Goal: Task Accomplishment & Management: Use online tool/utility

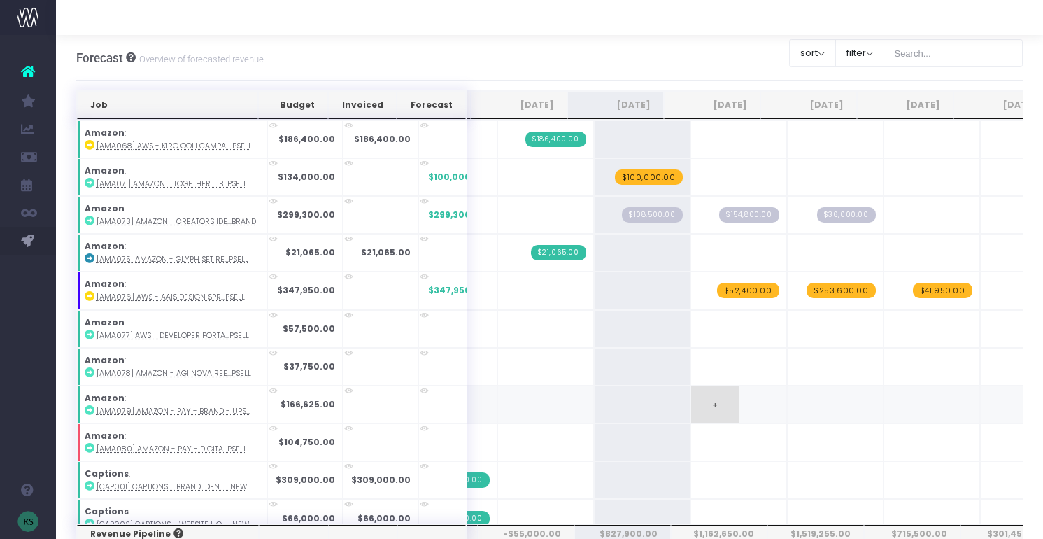
click at [695, 397] on span "+" at bounding box center [715, 404] width 48 height 36
type input "37000"
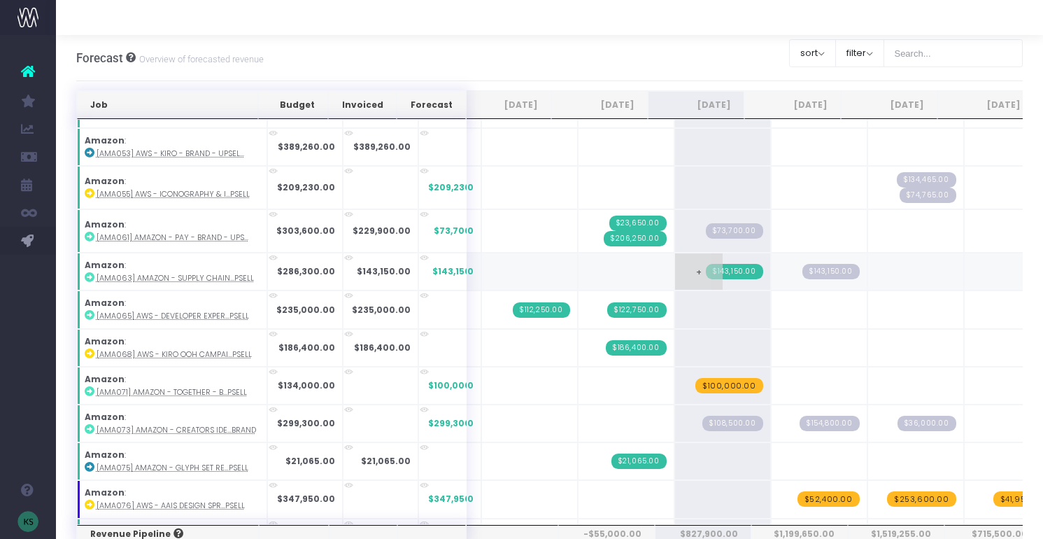
scroll to position [0, 45]
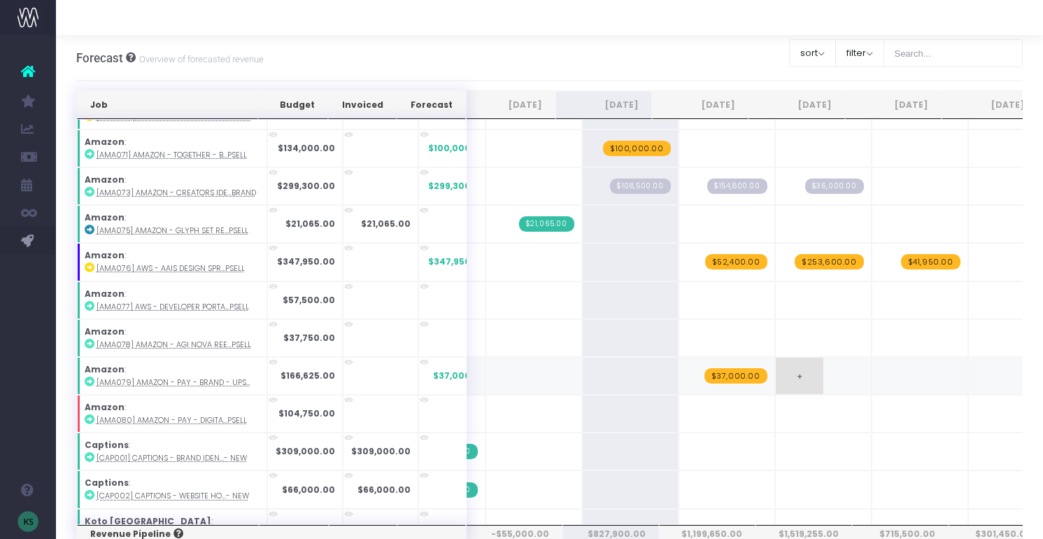
click at [776, 375] on span "+" at bounding box center [800, 375] width 48 height 36
type input "95625"
click at [876, 383] on span "+" at bounding box center [896, 375] width 48 height 36
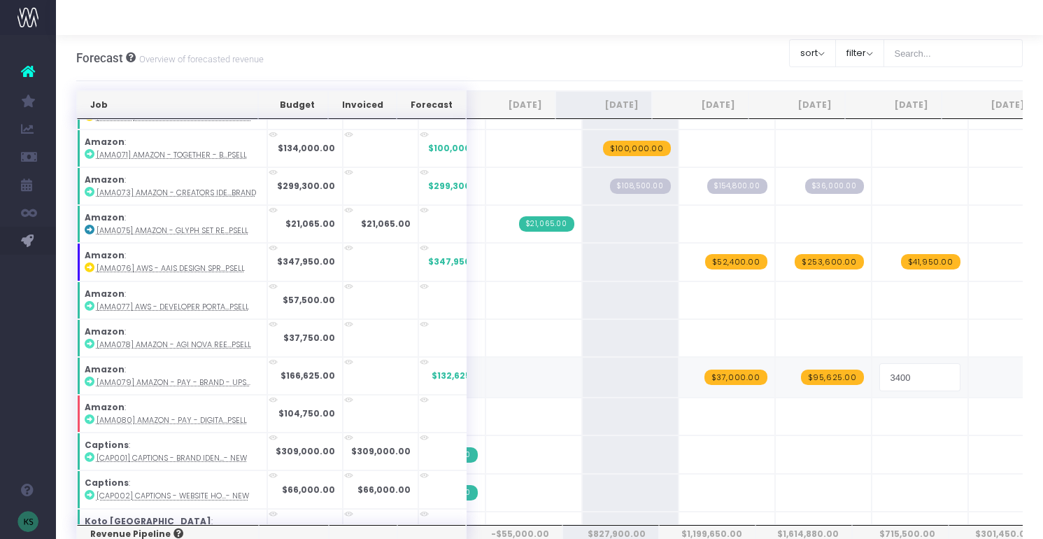
type input "34000"
click at [776, 413] on span "+" at bounding box center [800, 413] width 48 height 36
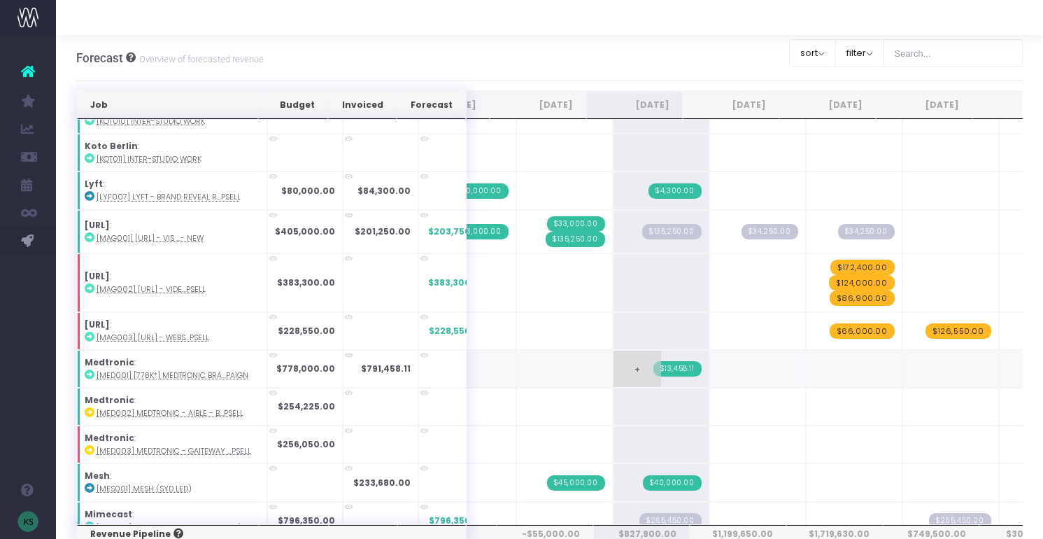
scroll to position [1416, 82]
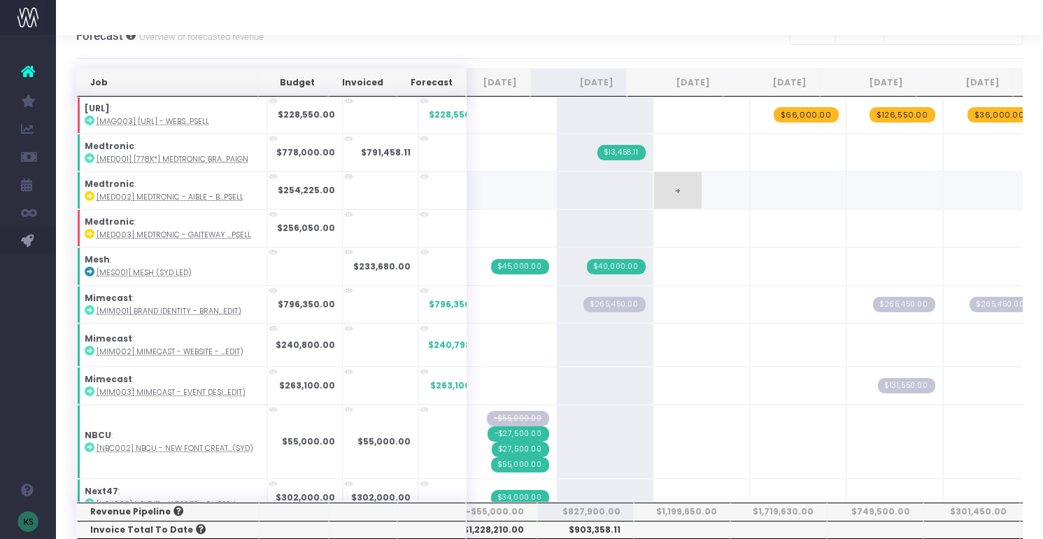
click at [654, 190] on span "+" at bounding box center [678, 190] width 48 height 36
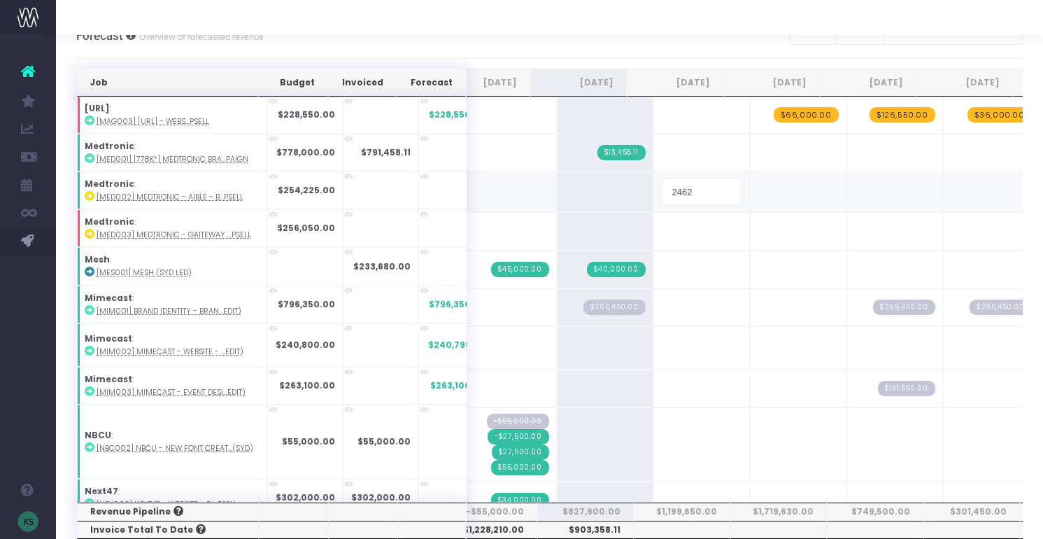
type input "24625"
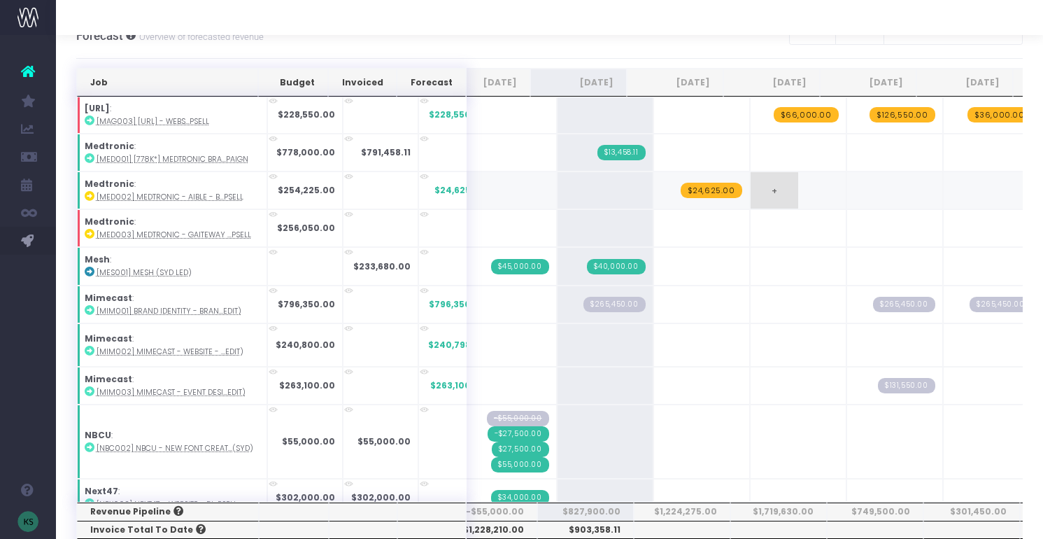
click at [751, 197] on span "+" at bounding box center [775, 190] width 48 height 36
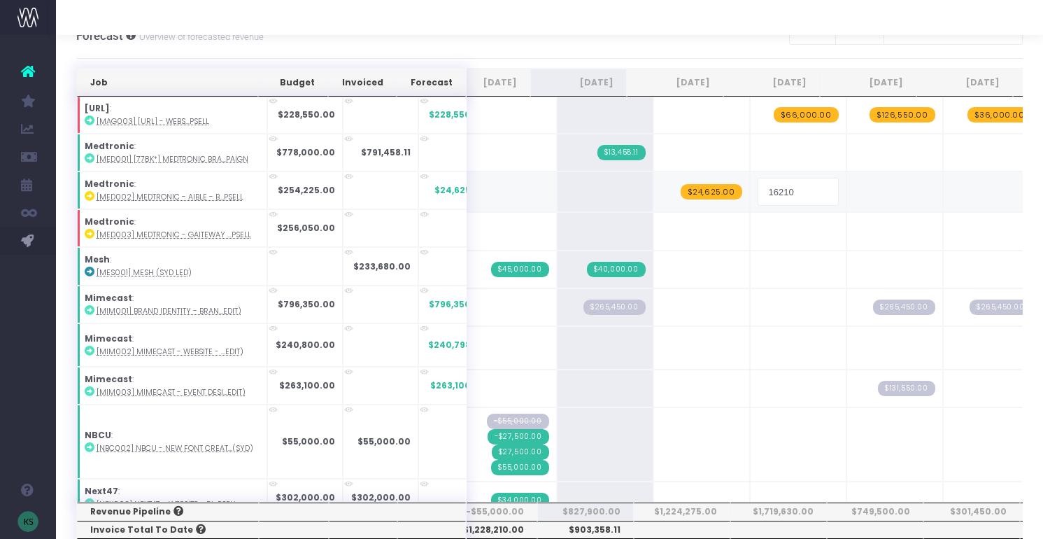
type input "162100"
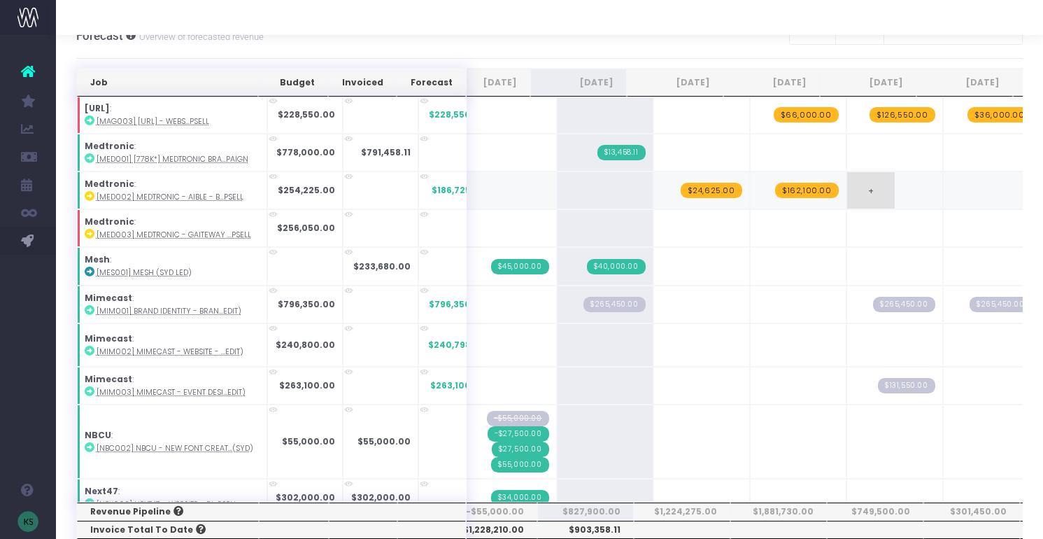
click at [848, 185] on span "+" at bounding box center [871, 190] width 48 height 36
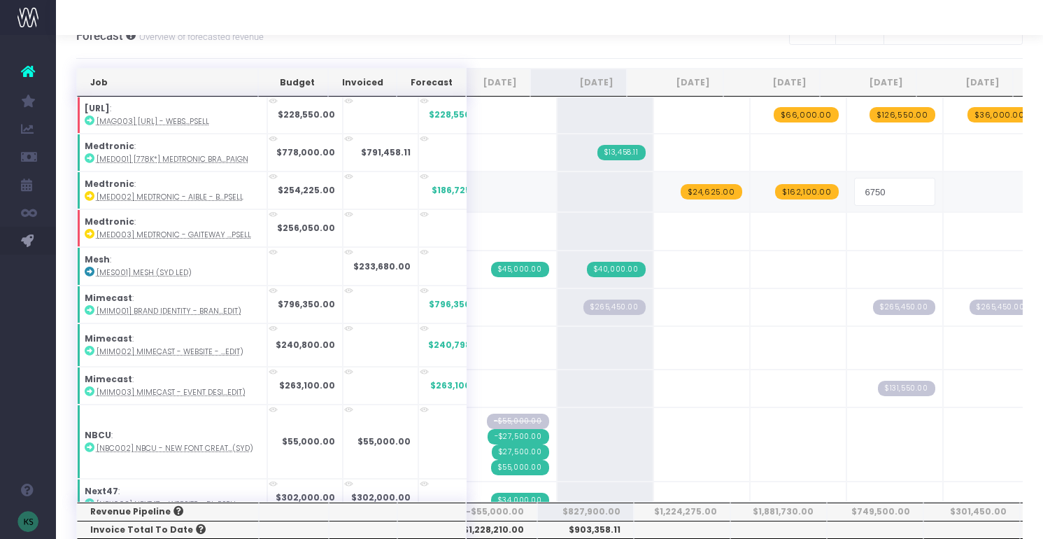
type input "67500"
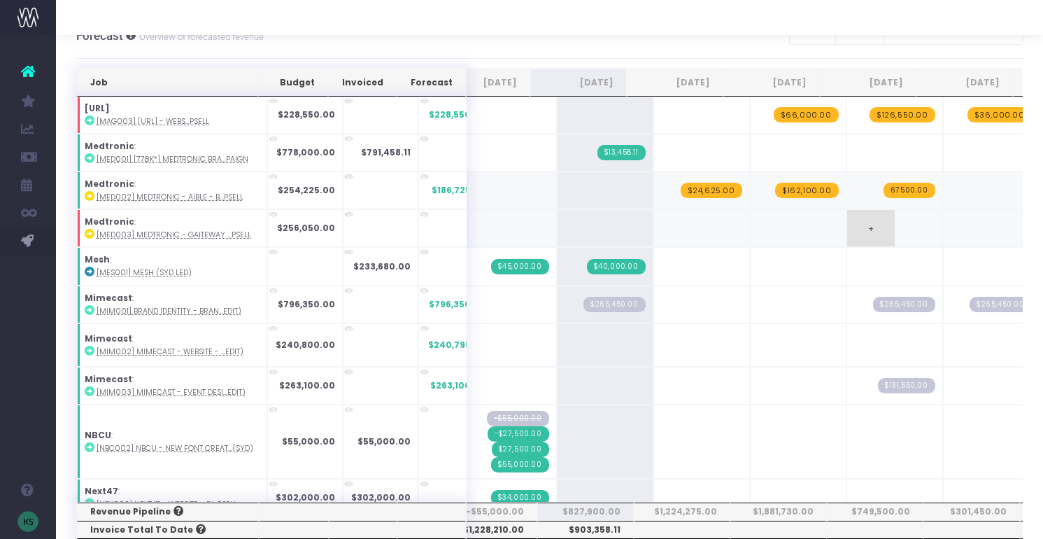
click at [751, 225] on span "+" at bounding box center [775, 228] width 48 height 36
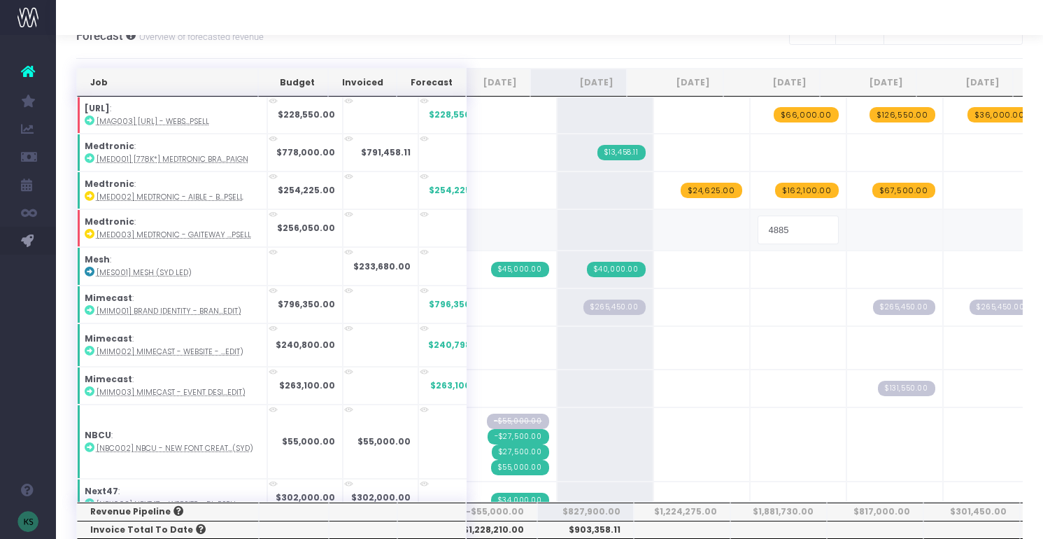
type input "48850"
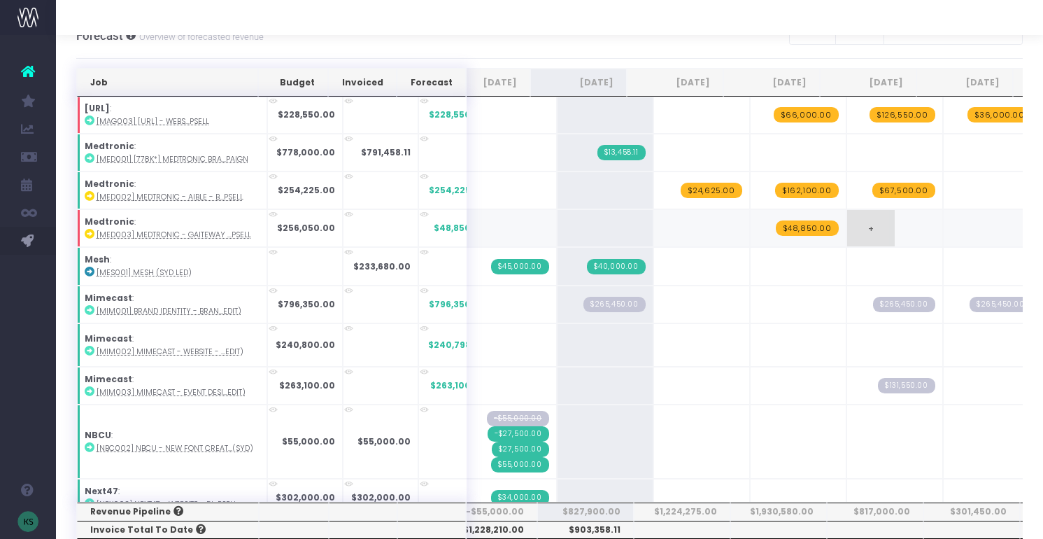
click at [847, 227] on span "+" at bounding box center [871, 228] width 48 height 36
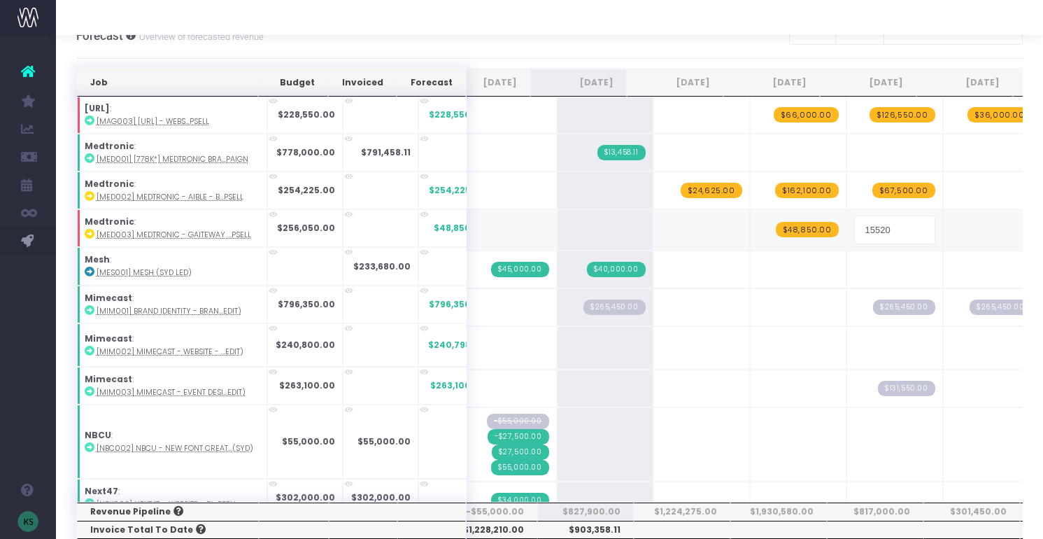
type input "155200"
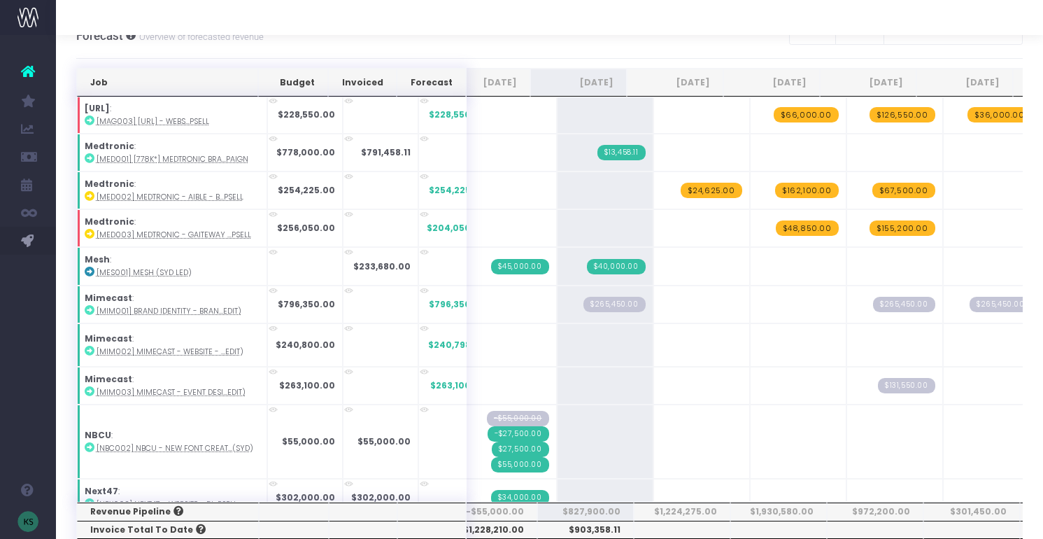
drag, startPoint x: 913, startPoint y: 229, endPoint x: 932, endPoint y: 229, distance: 19.6
click at [0, 0] on span "+" at bounding box center [0, 0] width 0 height 0
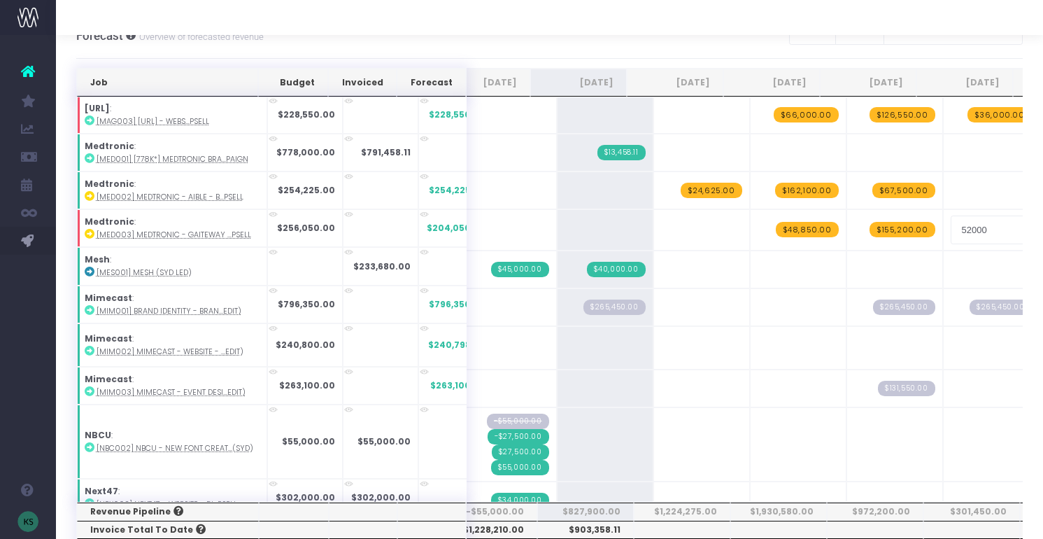
click at [951, 229] on input "52000" at bounding box center [991, 229] width 81 height 28
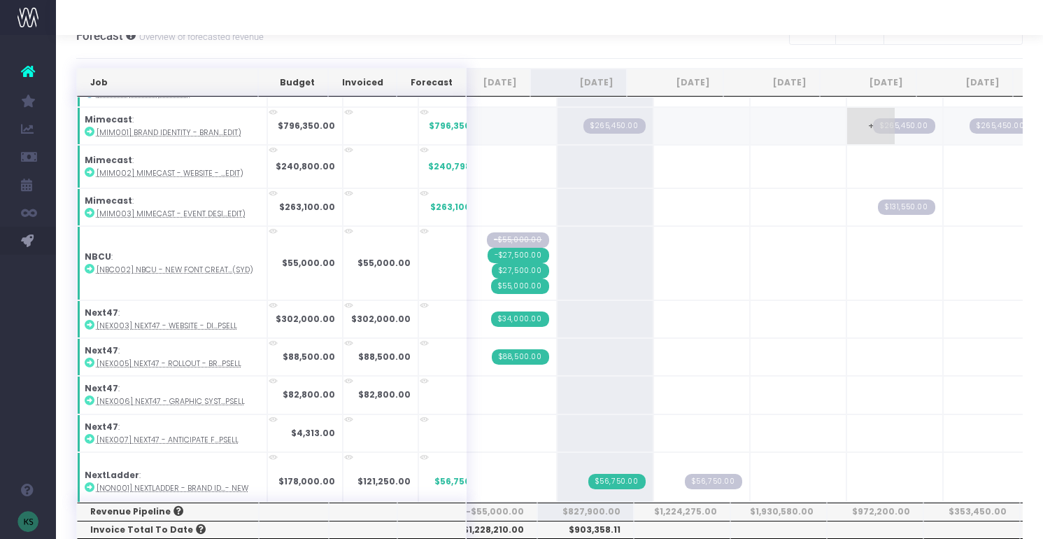
scroll to position [1810, 0]
